Goal: Information Seeking & Learning: Learn about a topic

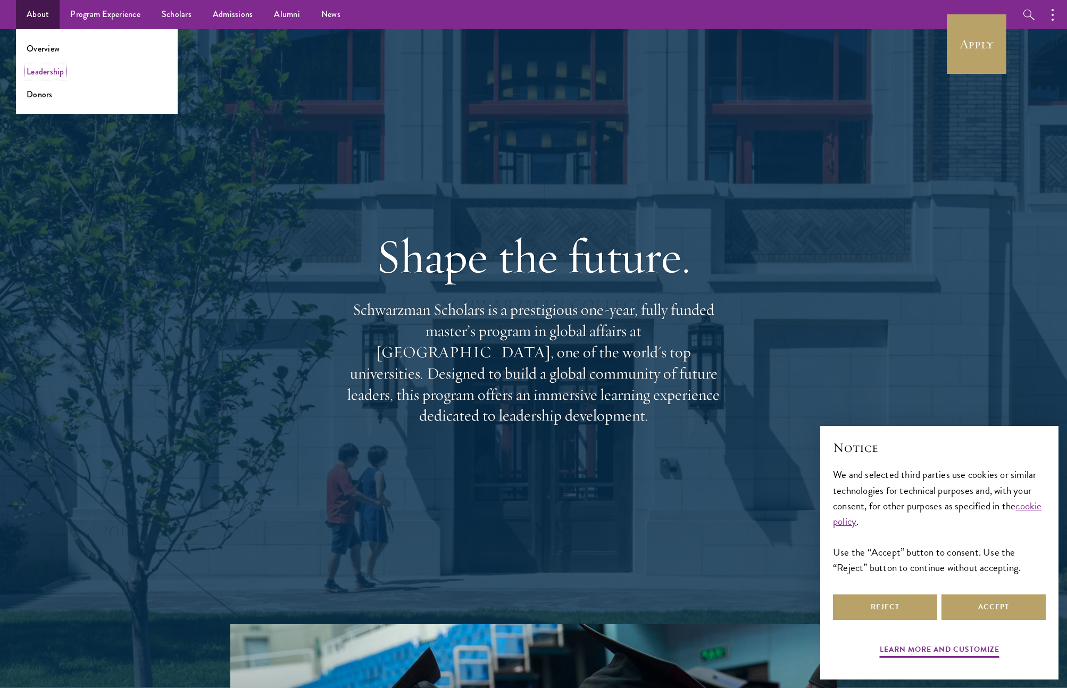
click at [35, 71] on link "Leadership" at bounding box center [46, 71] width 38 height 12
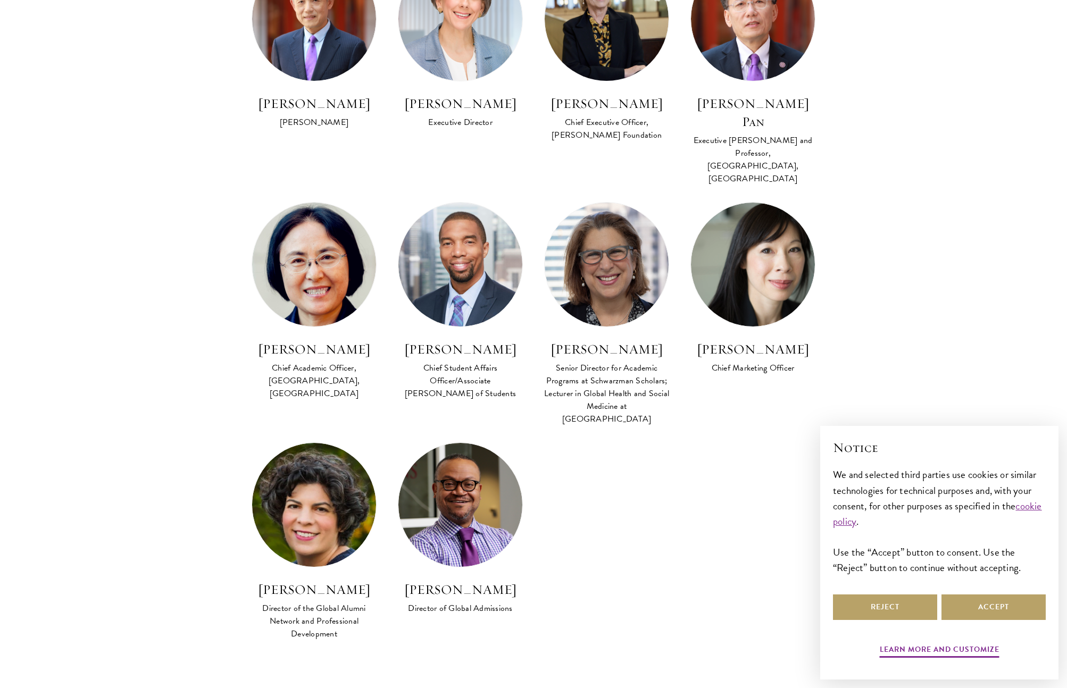
scroll to position [723, 0]
